Goal: Navigation & Orientation: Find specific page/section

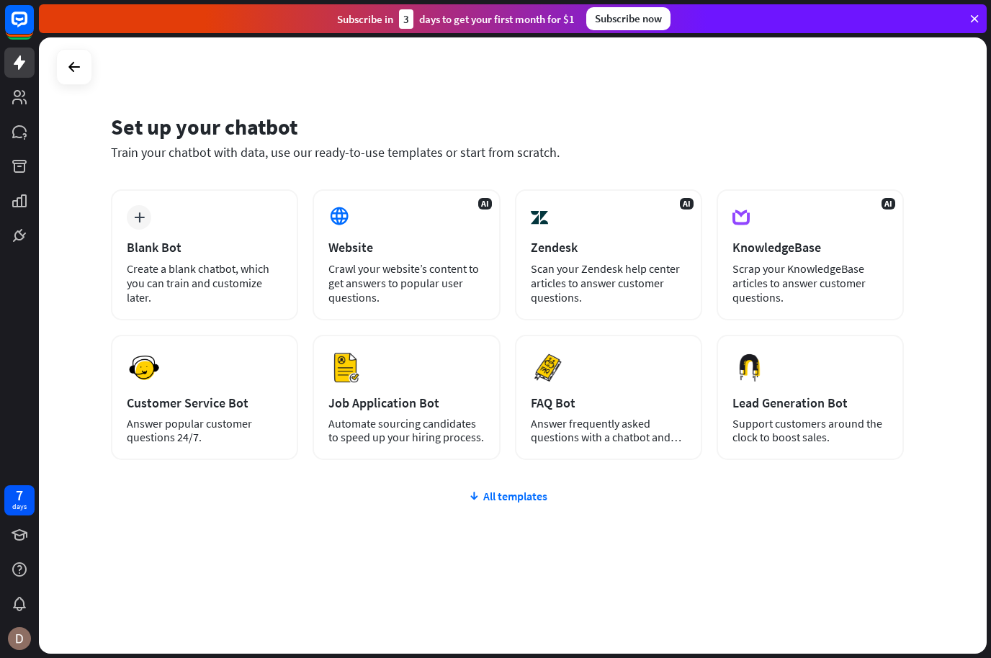
click at [19, 71] on link at bounding box center [19, 63] width 30 height 30
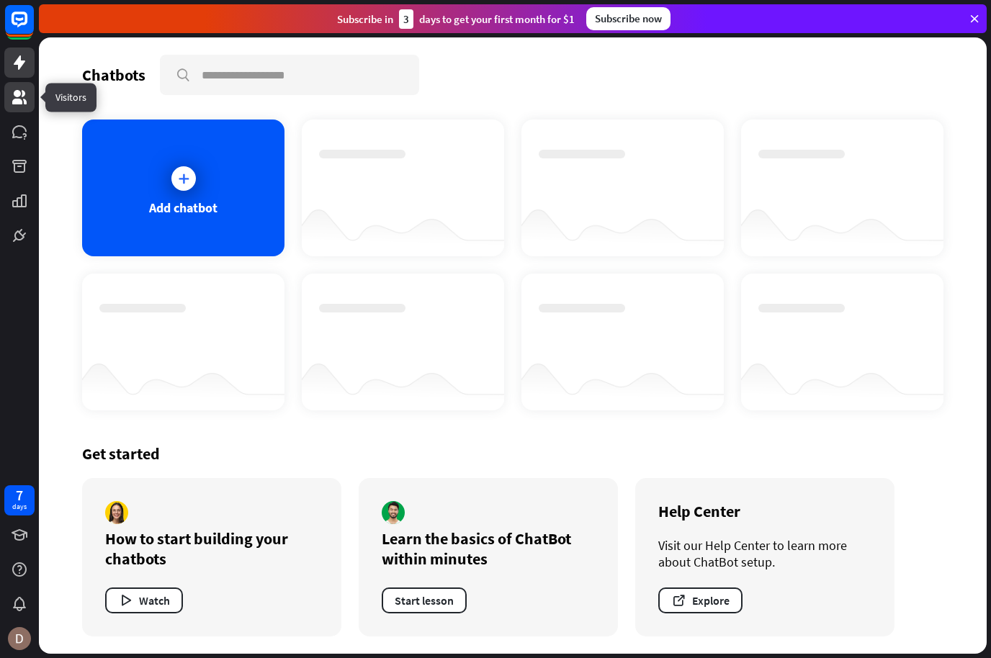
click at [22, 109] on link at bounding box center [19, 97] width 30 height 30
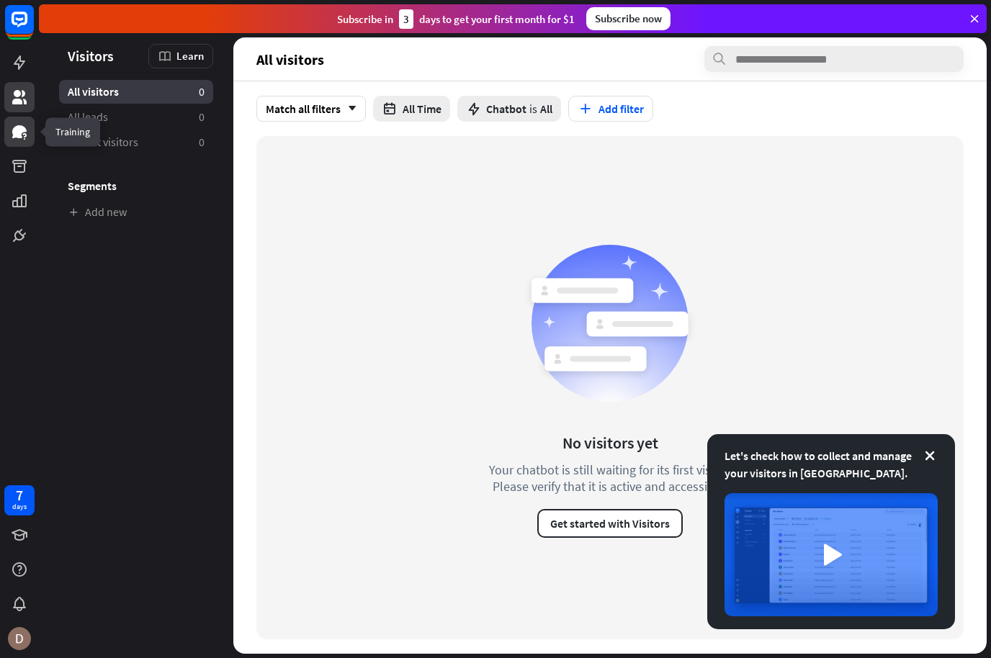
click at [16, 140] on link at bounding box center [19, 132] width 30 height 30
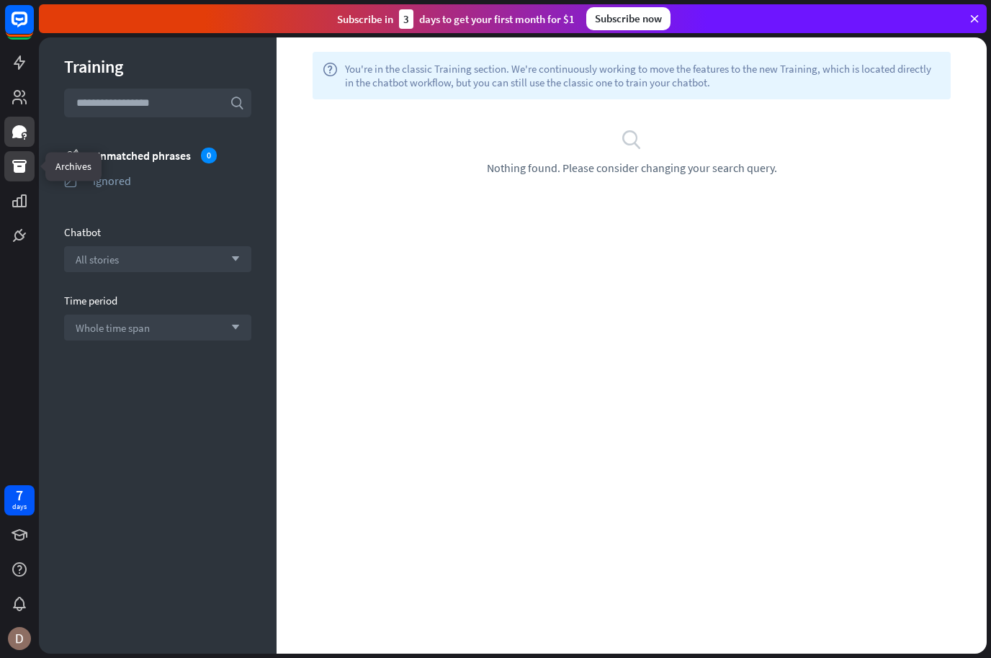
click at [22, 176] on link at bounding box center [19, 166] width 30 height 30
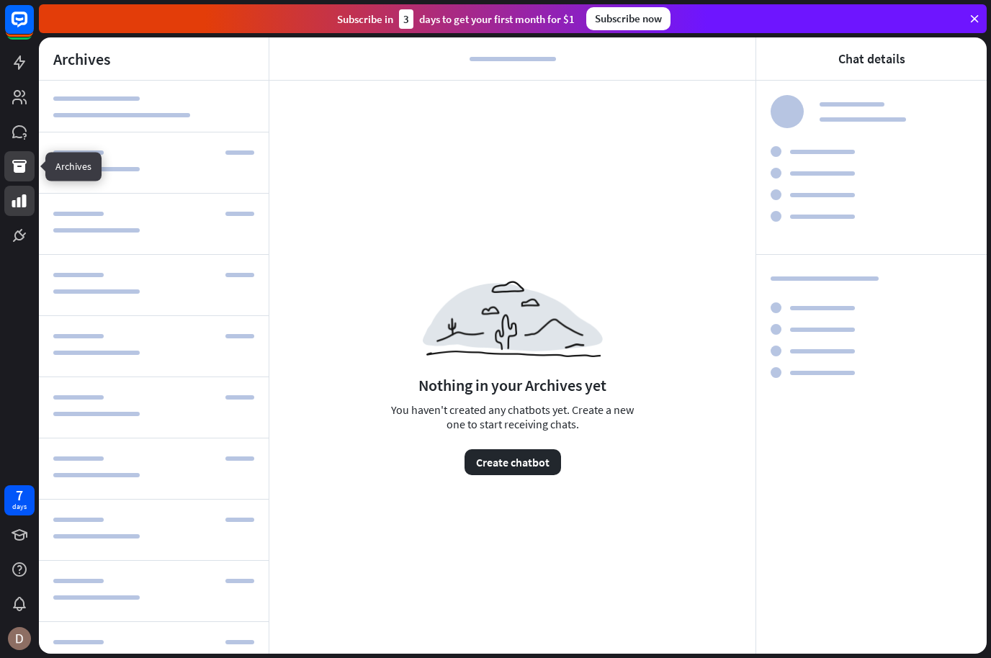
click at [25, 211] on link at bounding box center [19, 201] width 30 height 30
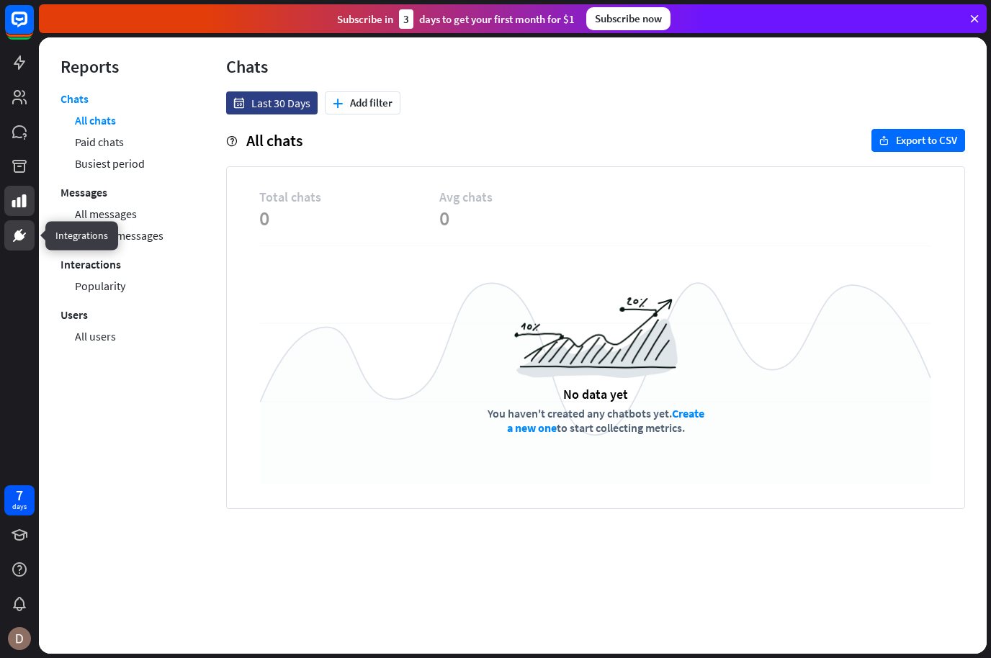
click at [28, 248] on link at bounding box center [19, 235] width 30 height 30
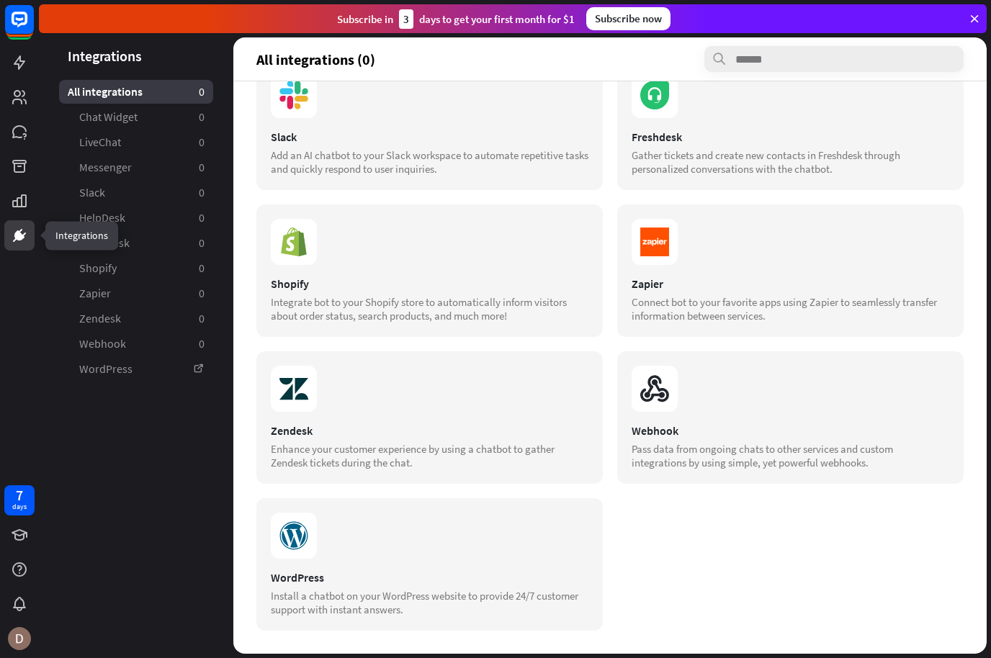
scroll to position [341, 0]
click at [971, 14] on icon at bounding box center [974, 18] width 13 height 13
